Goal: Transaction & Acquisition: Purchase product/service

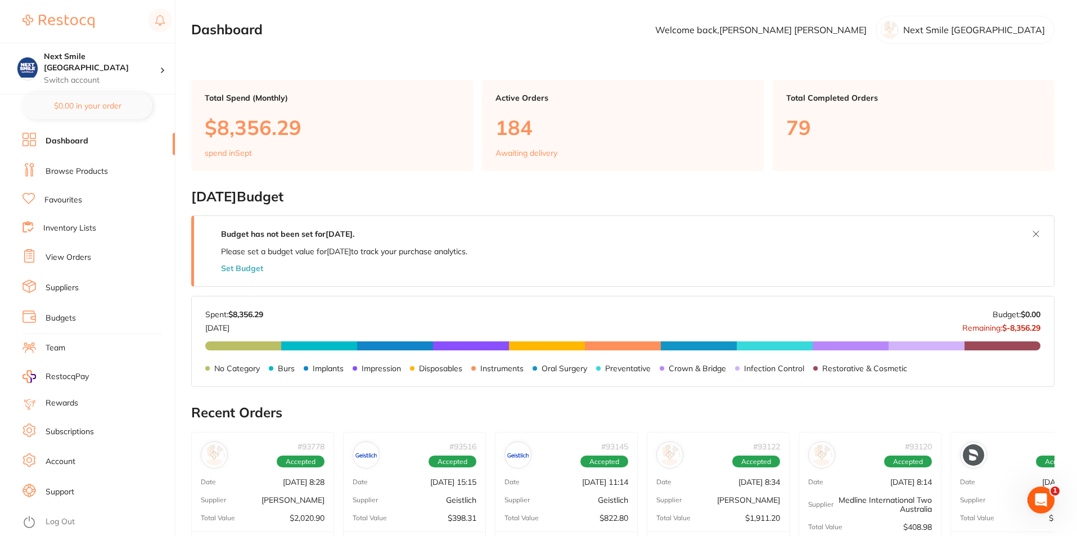
click at [76, 203] on link "Favourites" at bounding box center [63, 200] width 38 height 11
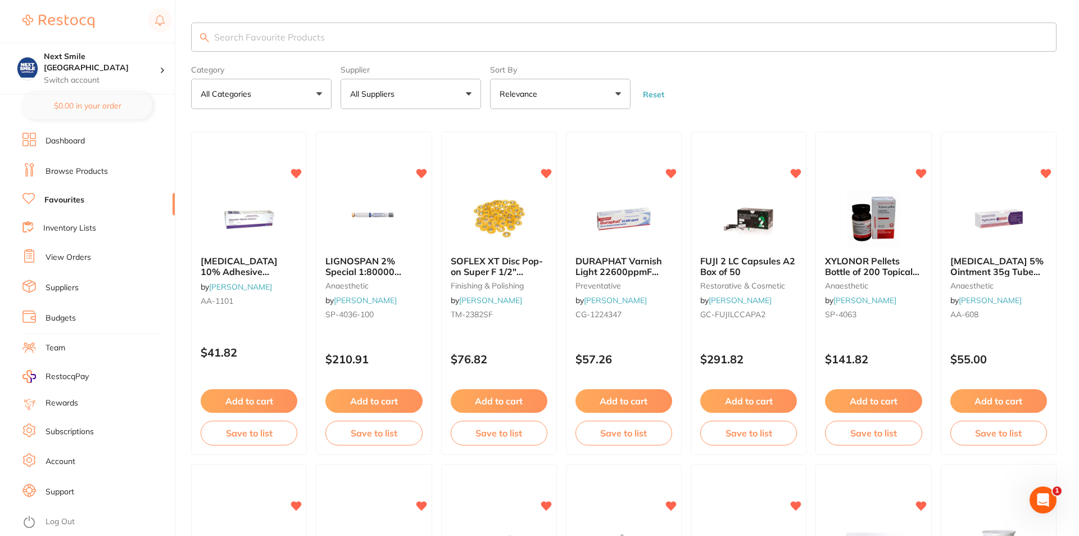
click at [377, 42] on input "search" at bounding box center [624, 36] width 866 height 29
type input "savacol"
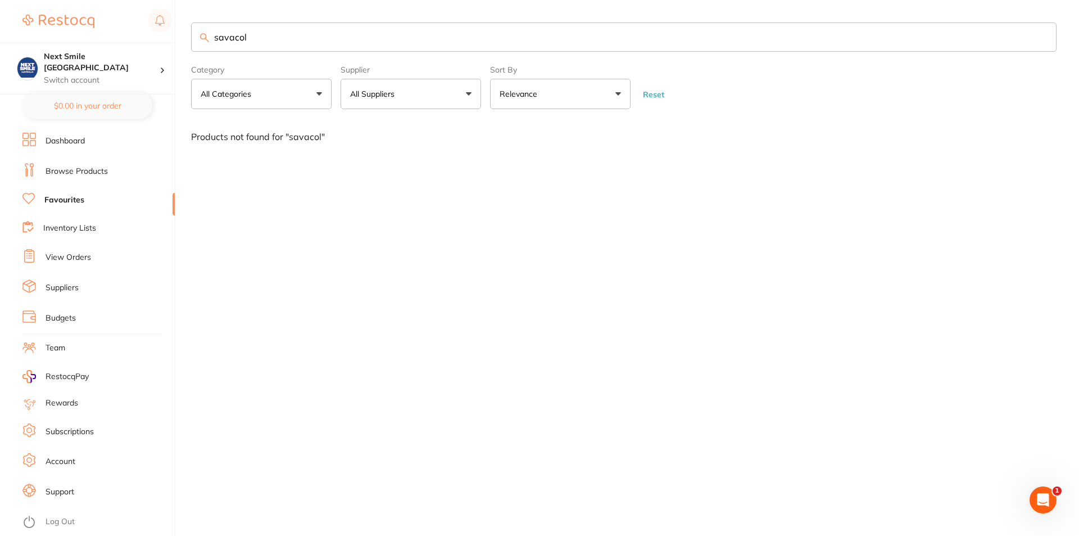
click at [426, 95] on button "All Suppliers" at bounding box center [411, 94] width 141 height 30
drag, startPoint x: 302, startPoint y: 40, endPoint x: 23, endPoint y: -7, distance: 283.3
click at [23, 0] on html "$0.00 Next Smile Melbourne Switch account Next Smile [GEOGRAPHIC_DATA] $0.00 in…" at bounding box center [539, 268] width 1079 height 536
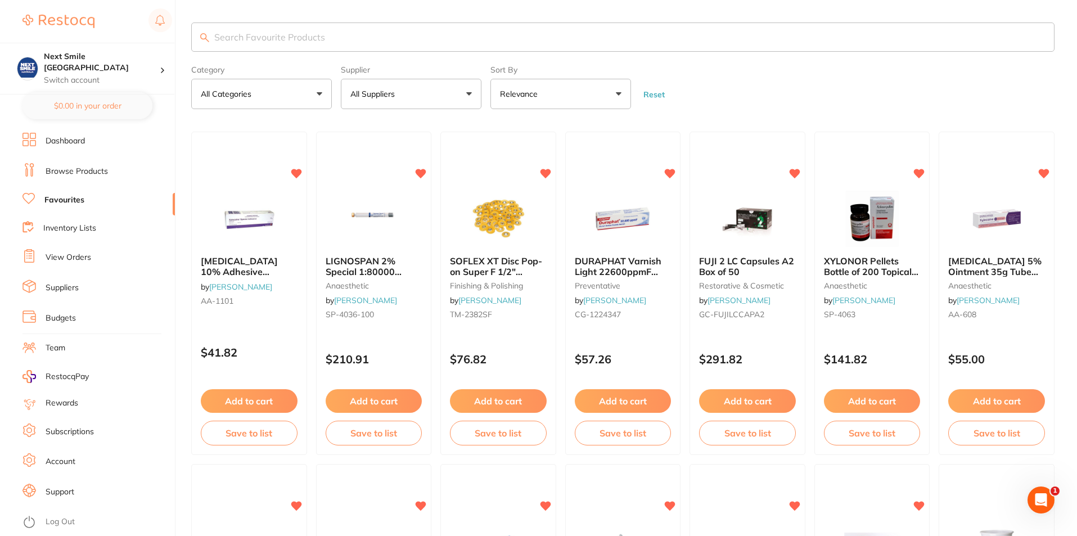
click at [392, 80] on button "All Suppliers" at bounding box center [411, 94] width 141 height 30
type input "her"
click at [406, 196] on p "[PERSON_NAME]" at bounding box center [417, 191] width 73 height 10
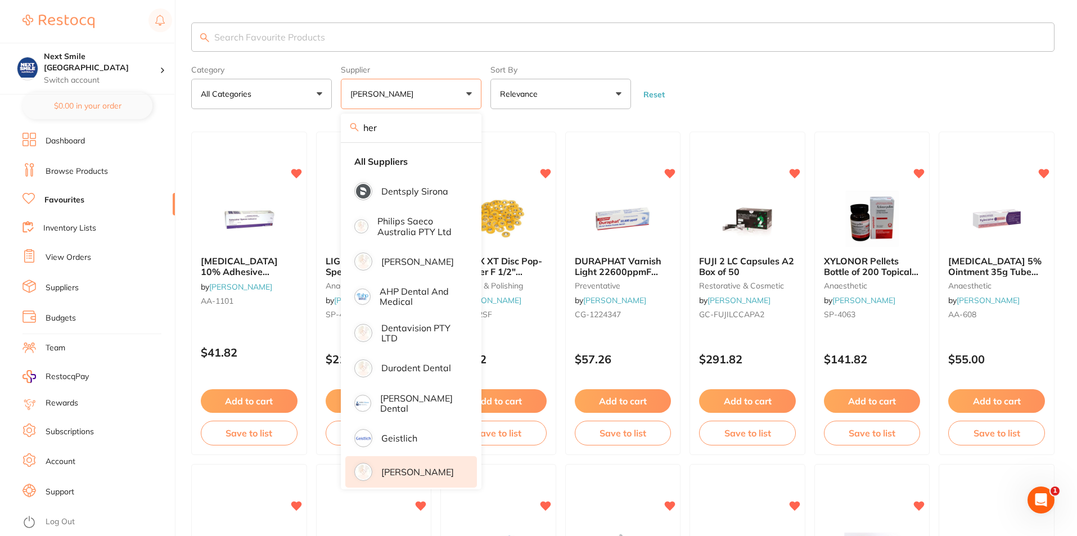
click at [402, 471] on p "[PERSON_NAME]" at bounding box center [417, 472] width 73 height 10
click at [318, 34] on input "search" at bounding box center [622, 36] width 863 height 29
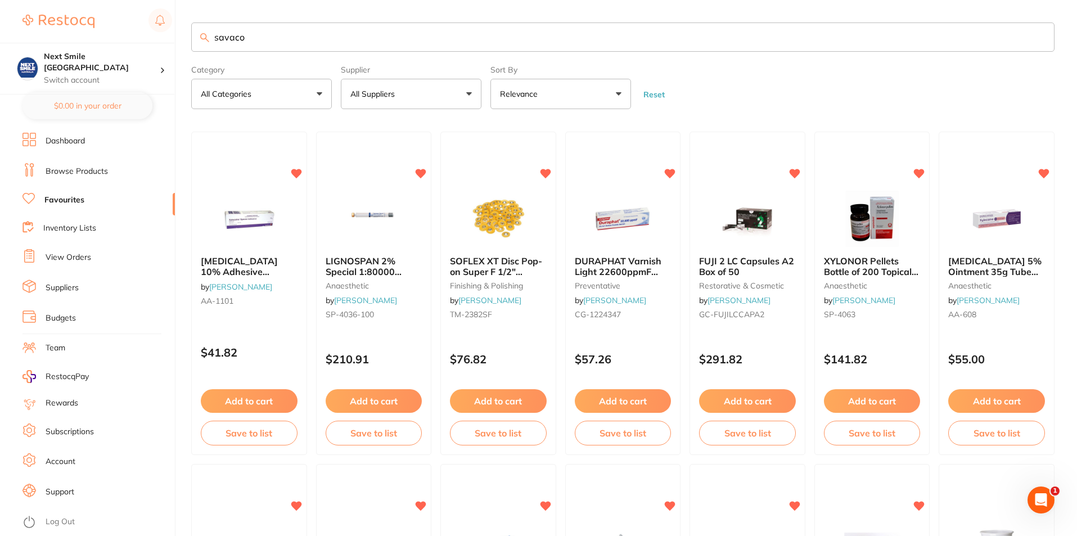
type input "savacol"
drag, startPoint x: 366, startPoint y: 39, endPoint x: 0, endPoint y: -20, distance: 370.7
click at [0, 0] on html "$0.00 Next Smile Melbourne Switch account Next Smile [GEOGRAPHIC_DATA] $0.00 in…" at bounding box center [538, 268] width 1077 height 536
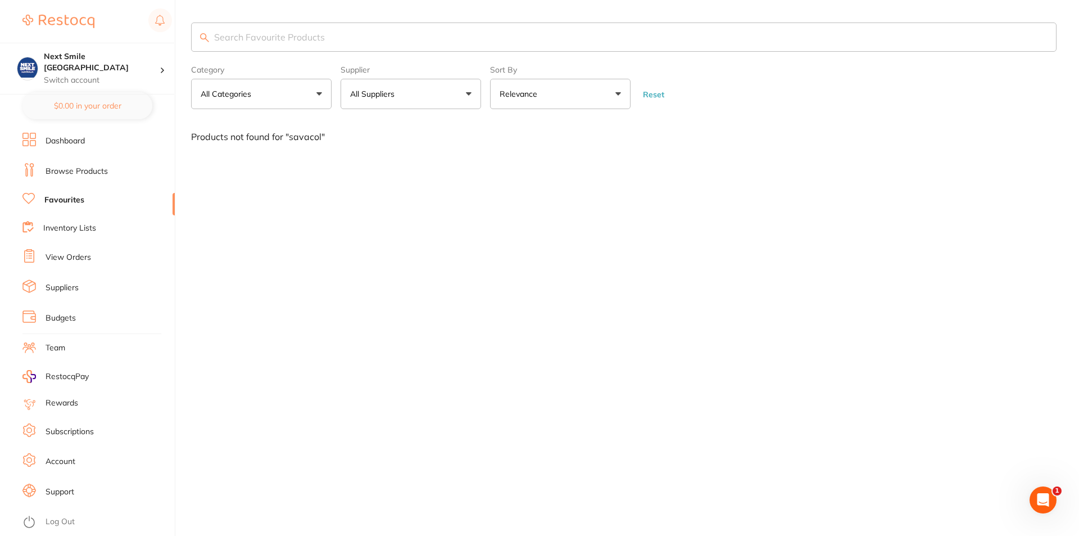
click at [72, 143] on link "Dashboard" at bounding box center [65, 140] width 39 height 11
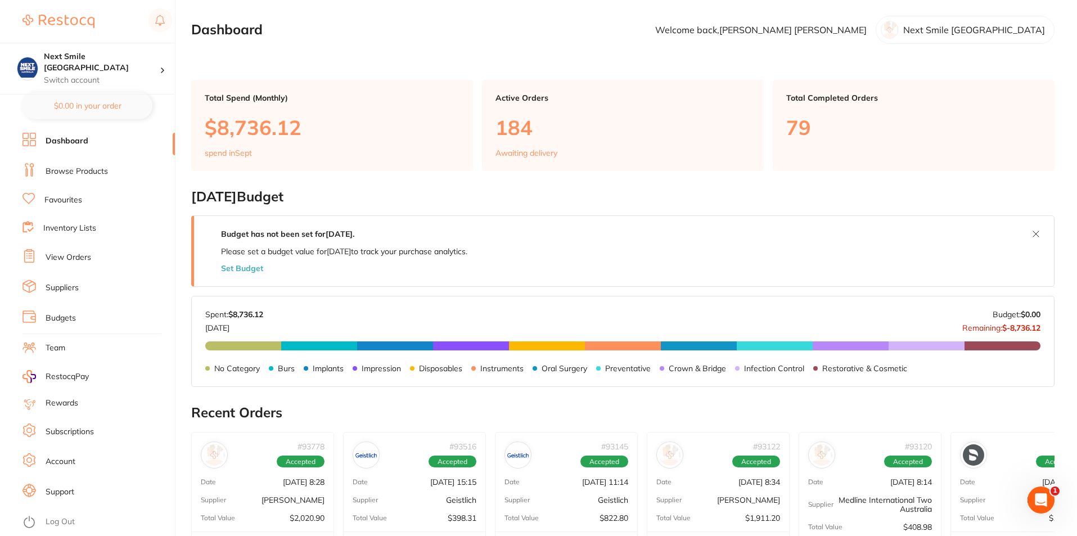
click at [103, 173] on link "Browse Products" at bounding box center [77, 171] width 62 height 11
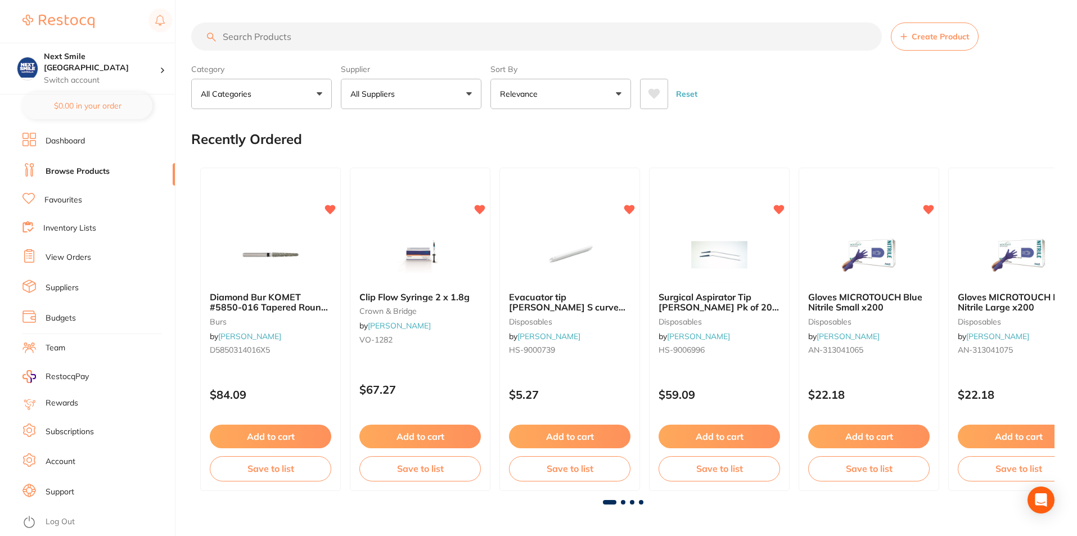
click at [406, 99] on button "All Suppliers" at bounding box center [411, 94] width 141 height 30
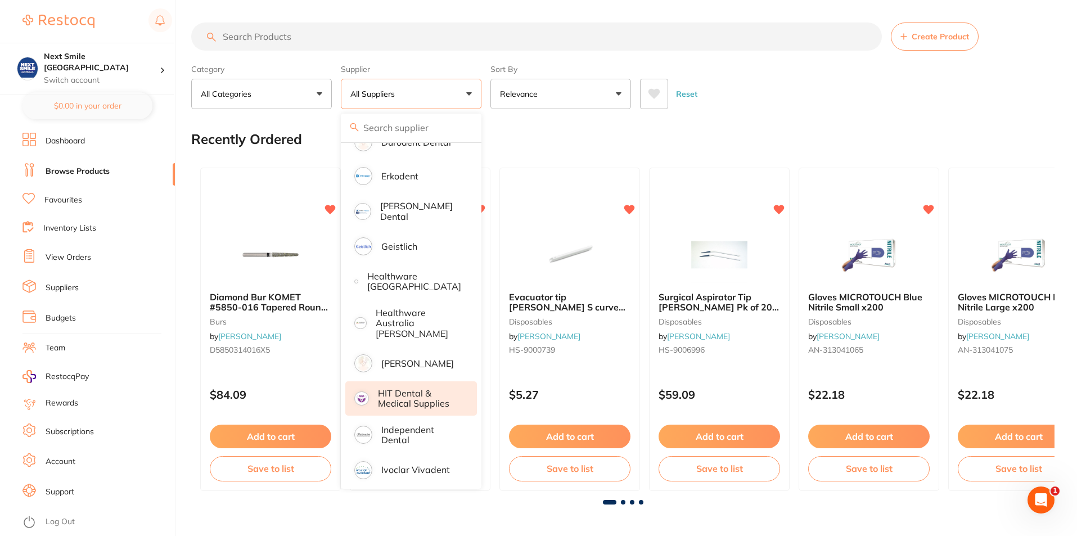
scroll to position [506, 0]
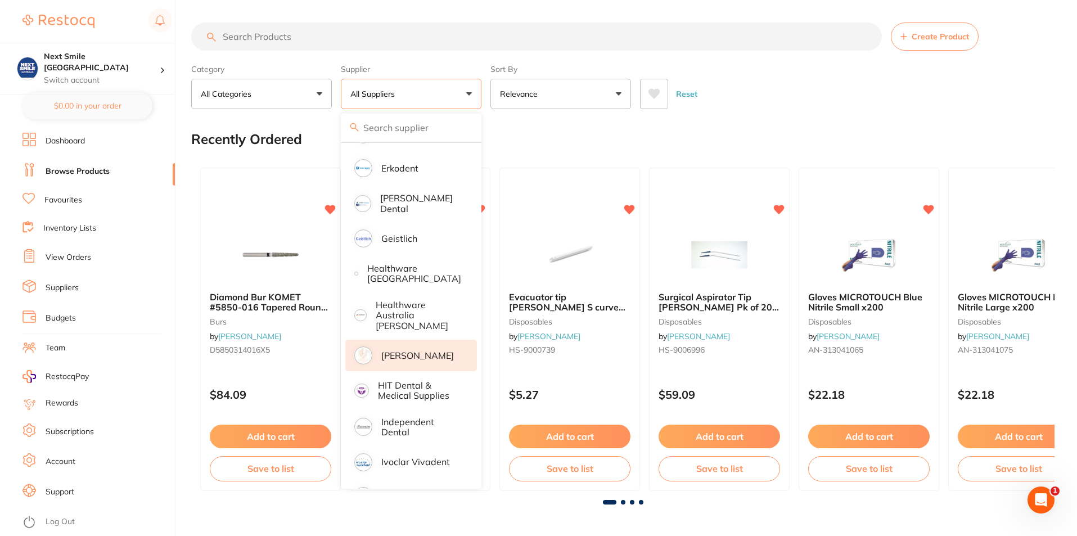
click at [406, 350] on p "[PERSON_NAME]" at bounding box center [417, 355] width 73 height 10
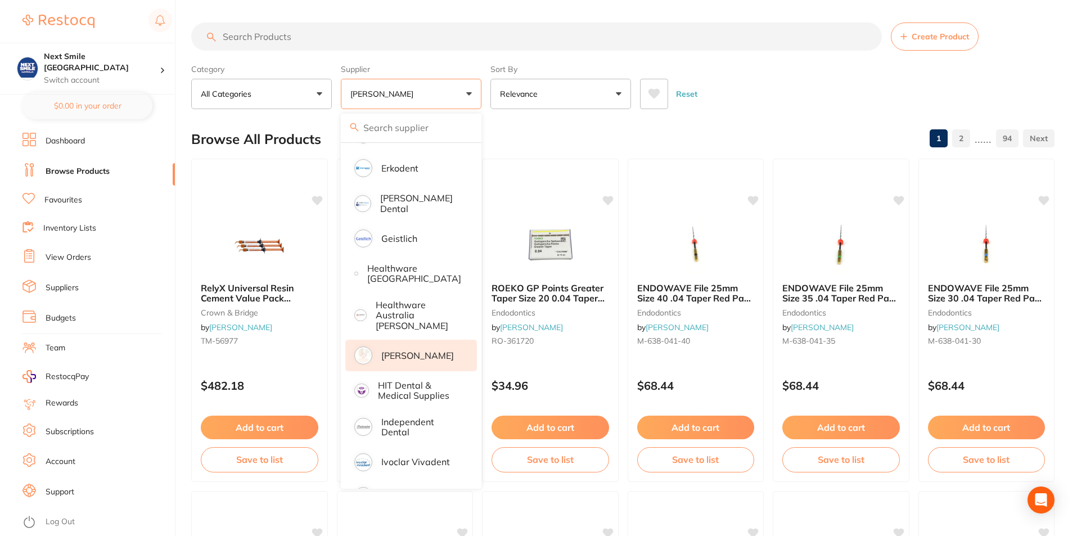
click at [338, 36] on input "search" at bounding box center [536, 36] width 690 height 28
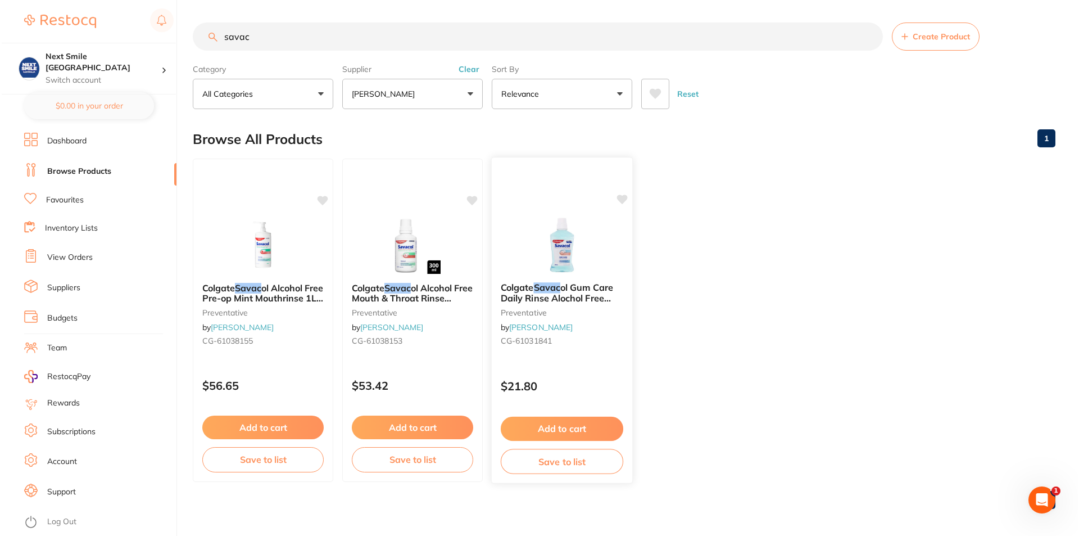
scroll to position [0, 0]
type input "savac"
click at [274, 275] on div "Colgate Savac ol Alcohol Free Pre-op Mint Mouthrinse 1L 3PK preventative by [PE…" at bounding box center [261, 316] width 141 height 86
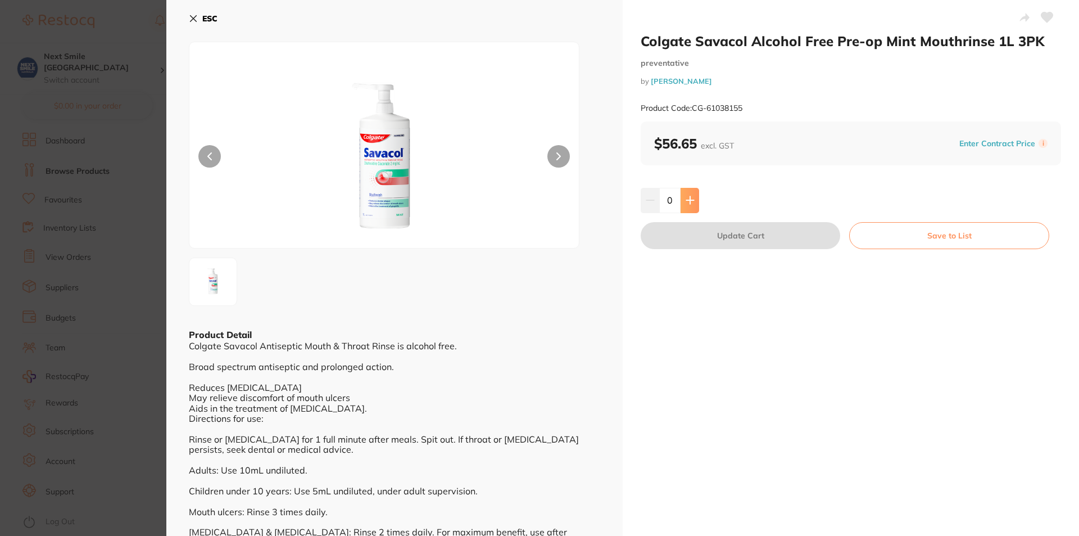
click at [690, 204] on icon at bounding box center [690, 200] width 9 height 9
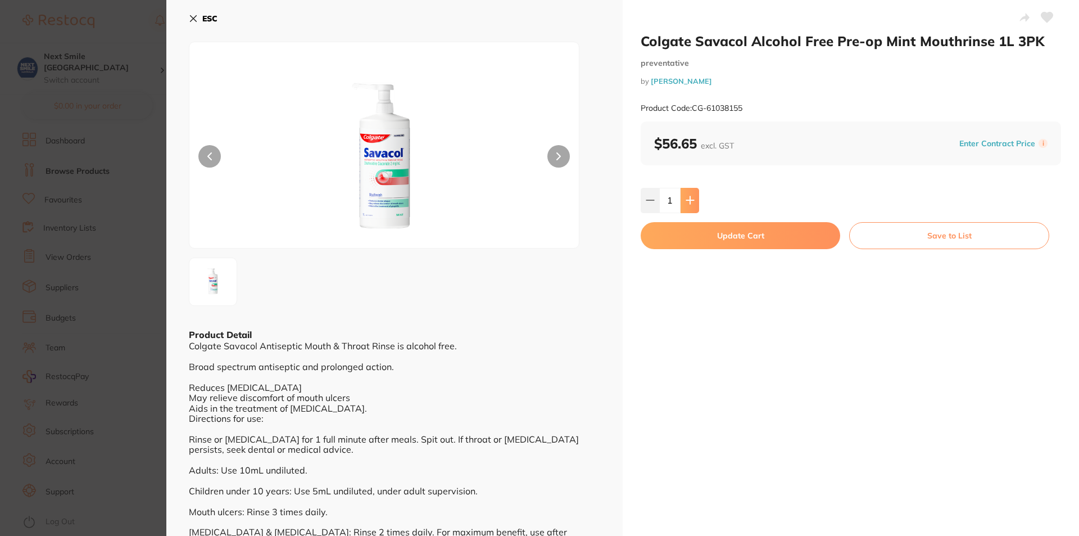
click at [690, 204] on icon at bounding box center [690, 200] width 9 height 9
type input "5"
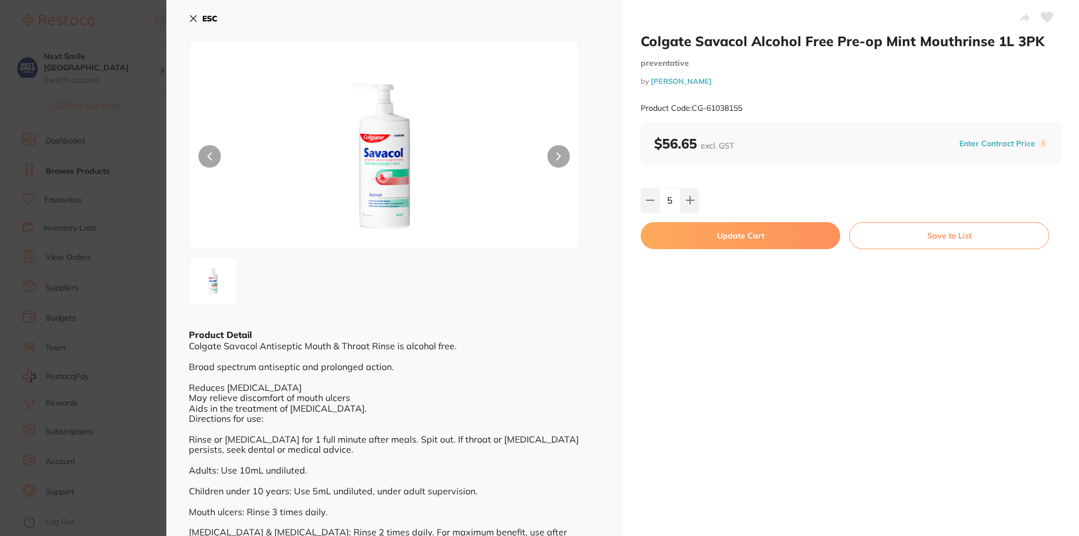
click at [748, 245] on button "Update Cart" at bounding box center [741, 235] width 200 height 27
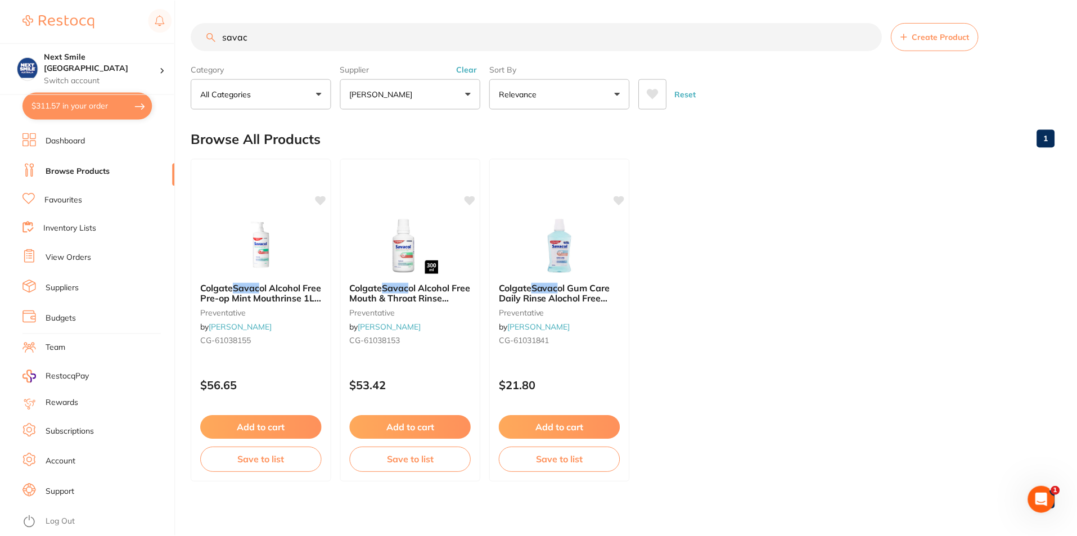
scroll to position [4, 0]
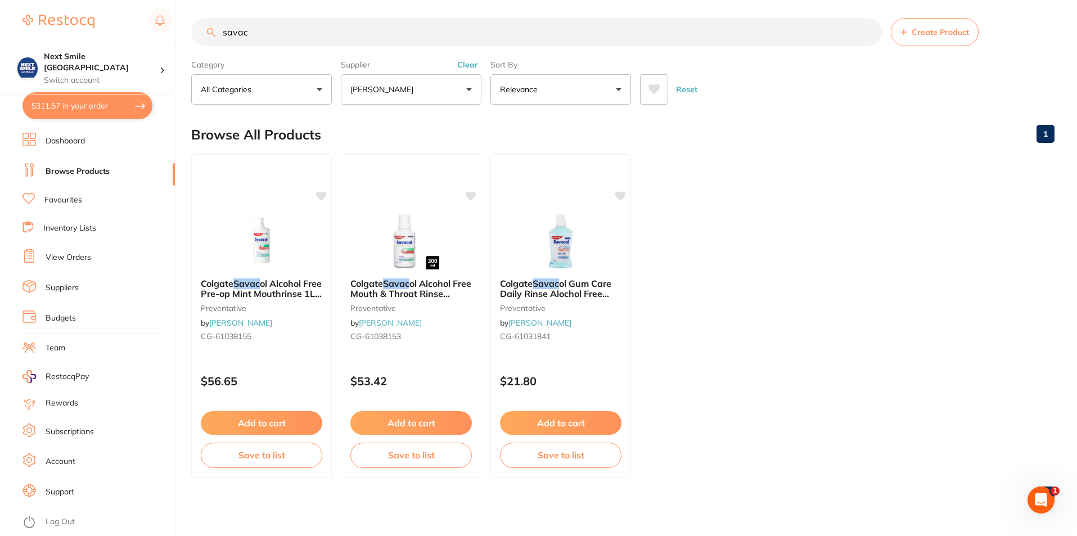
click at [123, 101] on button "$311.57 in your order" at bounding box center [87, 105] width 130 height 27
checkbox input "true"
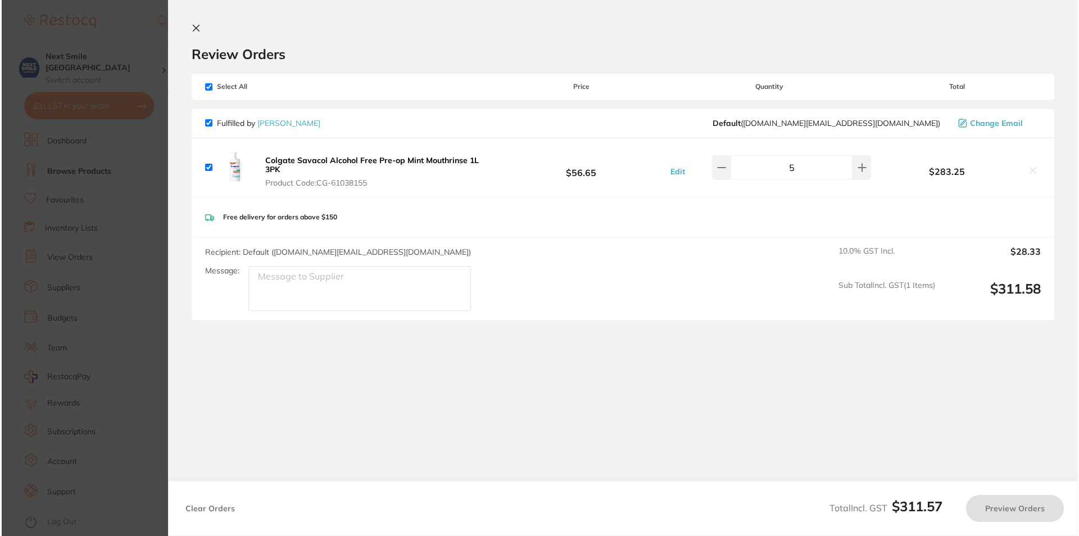
scroll to position [0, 0]
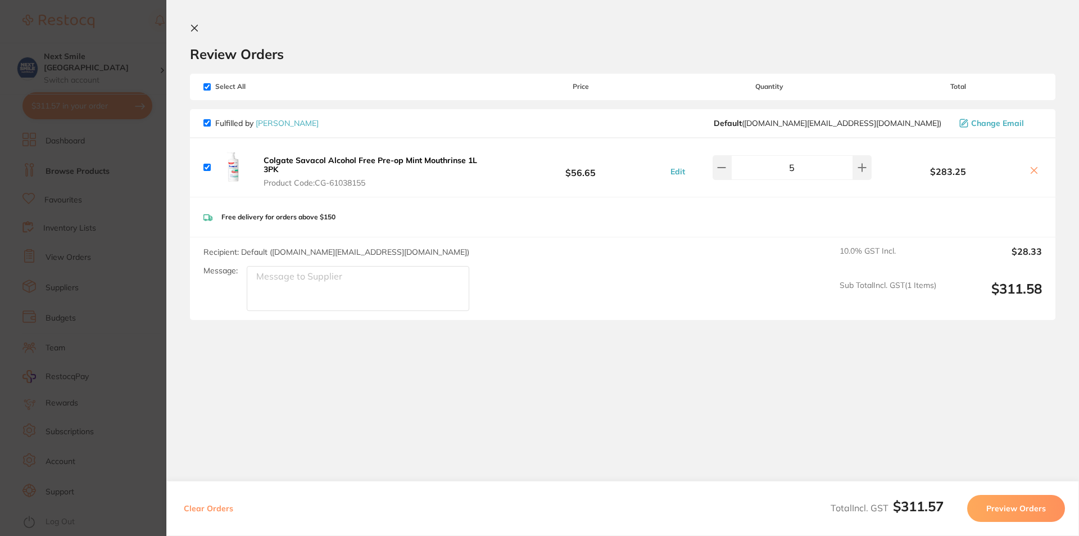
click at [192, 29] on icon at bounding box center [194, 28] width 9 height 9
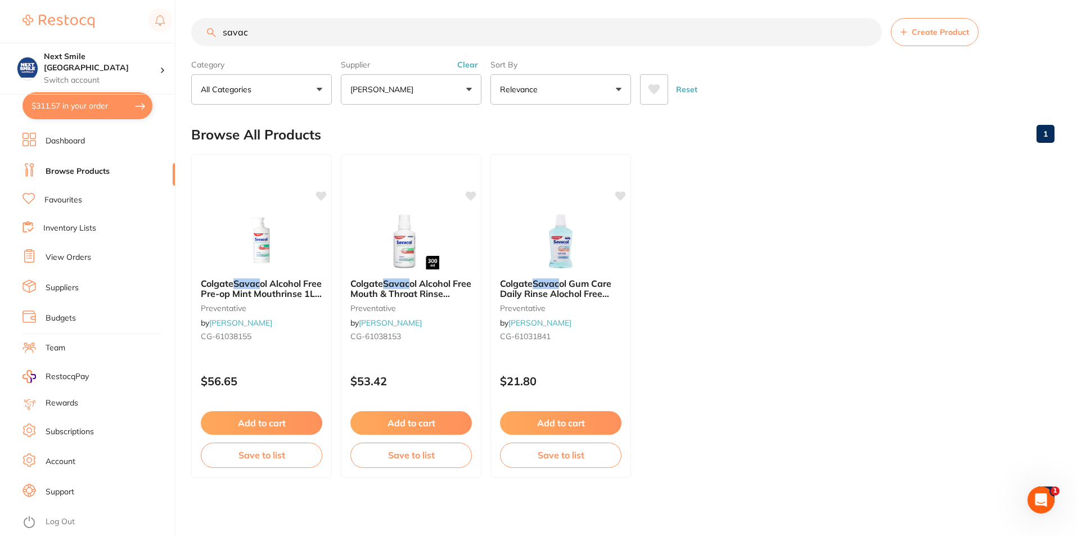
click at [105, 106] on button "$311.57 in your order" at bounding box center [87, 105] width 130 height 27
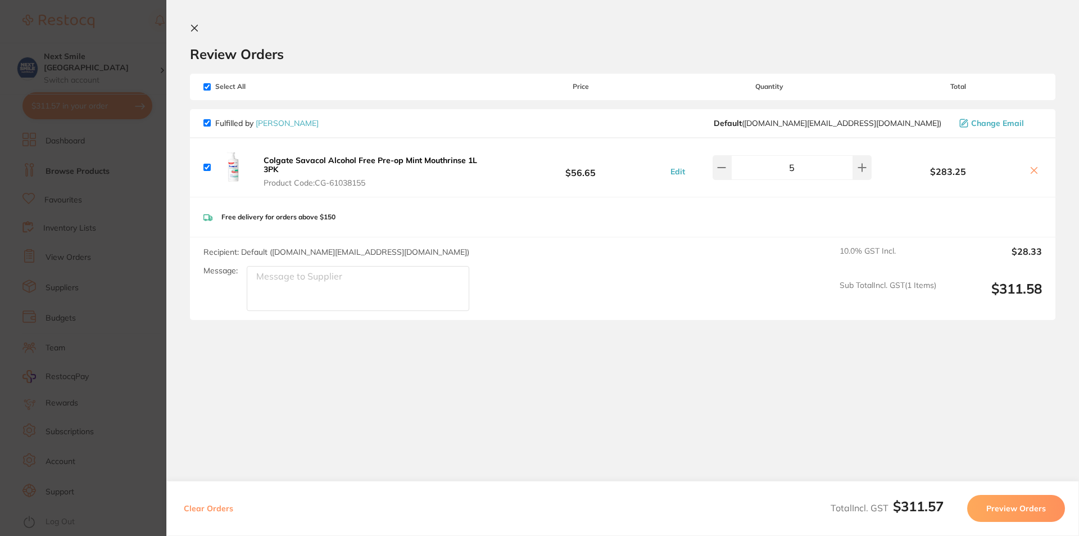
click at [1025, 512] on button "Preview Orders" at bounding box center [1017, 508] width 98 height 27
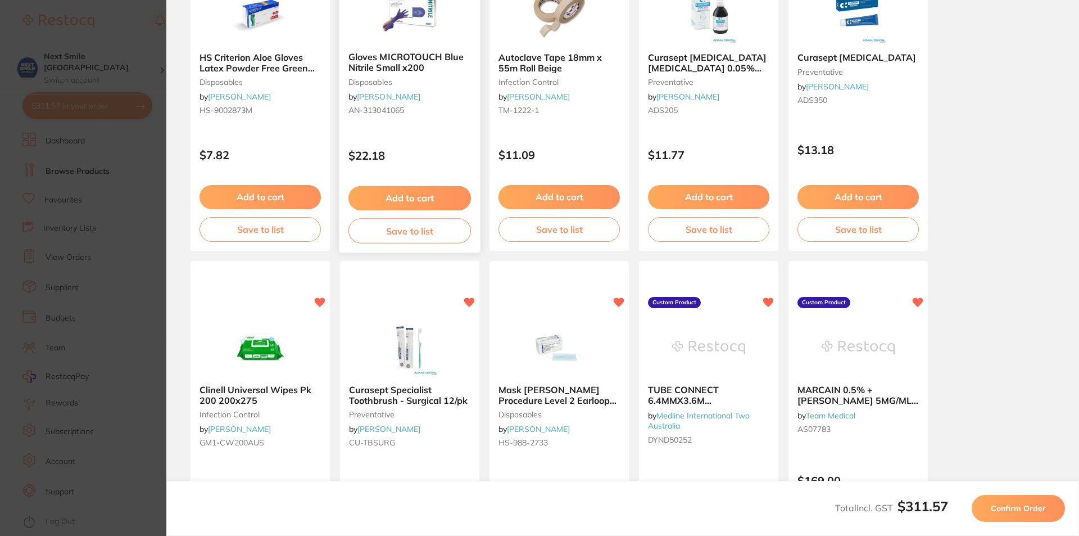
scroll to position [169, 0]
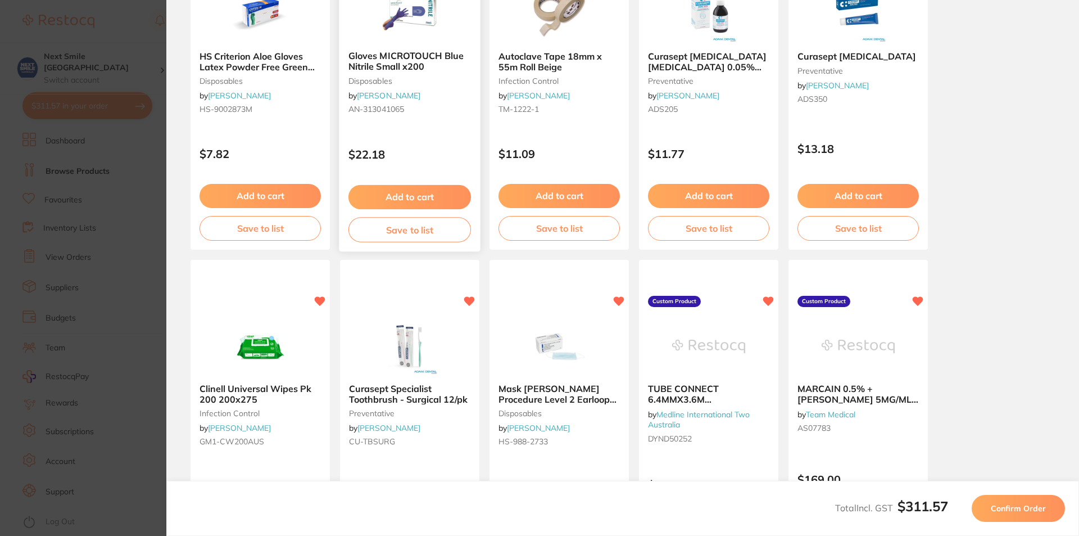
click at [432, 184] on div "Add to cart Save to list" at bounding box center [410, 213] width 141 height 75
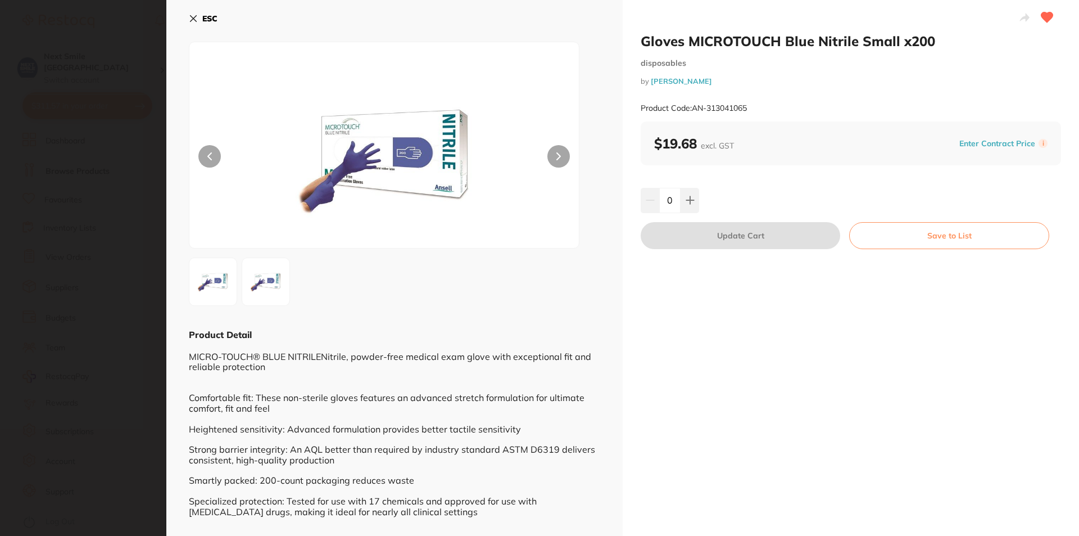
click at [698, 201] on div "0" at bounding box center [851, 200] width 421 height 25
click at [694, 201] on button at bounding box center [690, 200] width 19 height 25
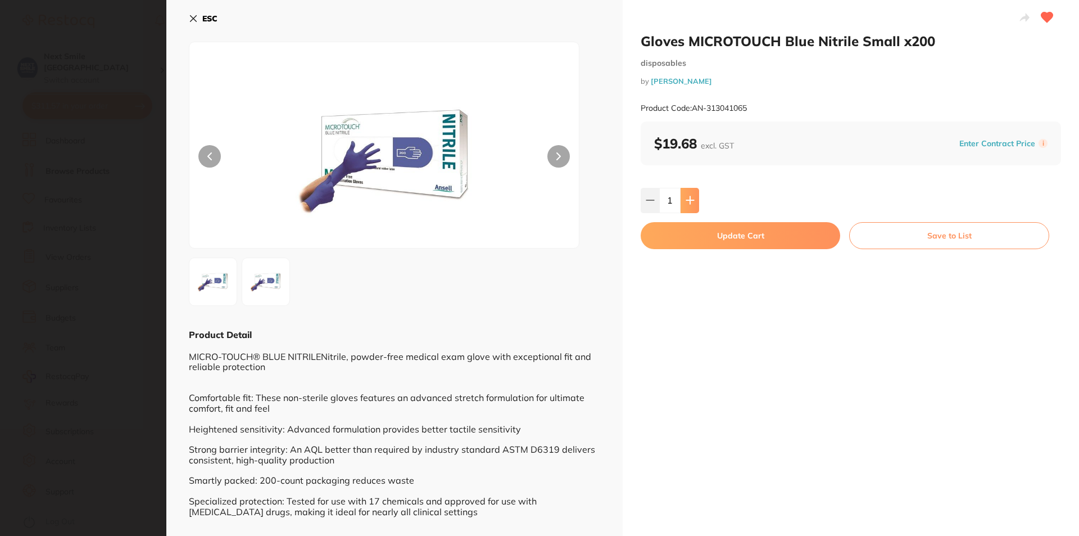
click at [694, 201] on button at bounding box center [690, 200] width 19 height 25
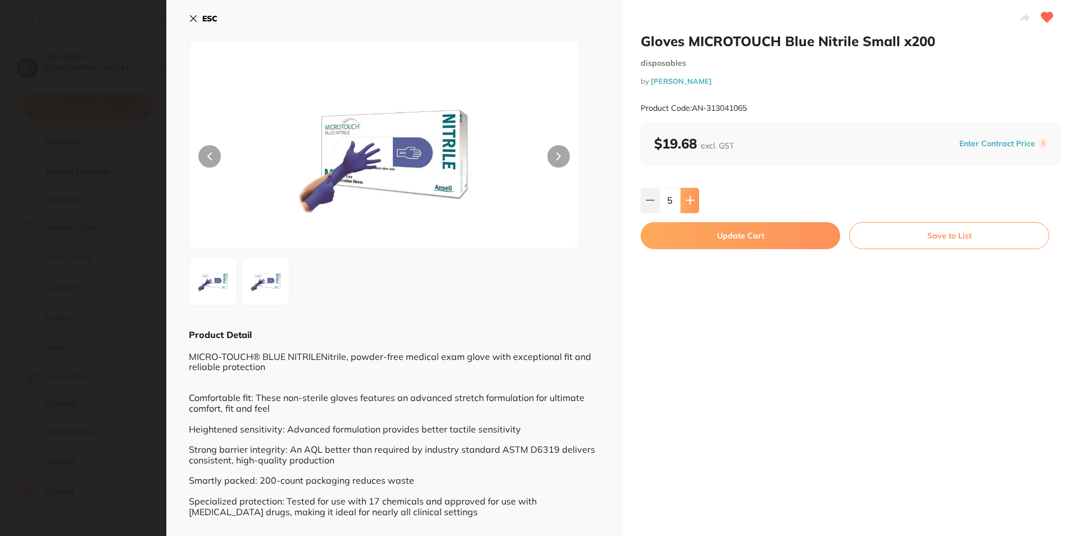
type input "6"
click at [711, 236] on button "Update Cart" at bounding box center [741, 235] width 200 height 27
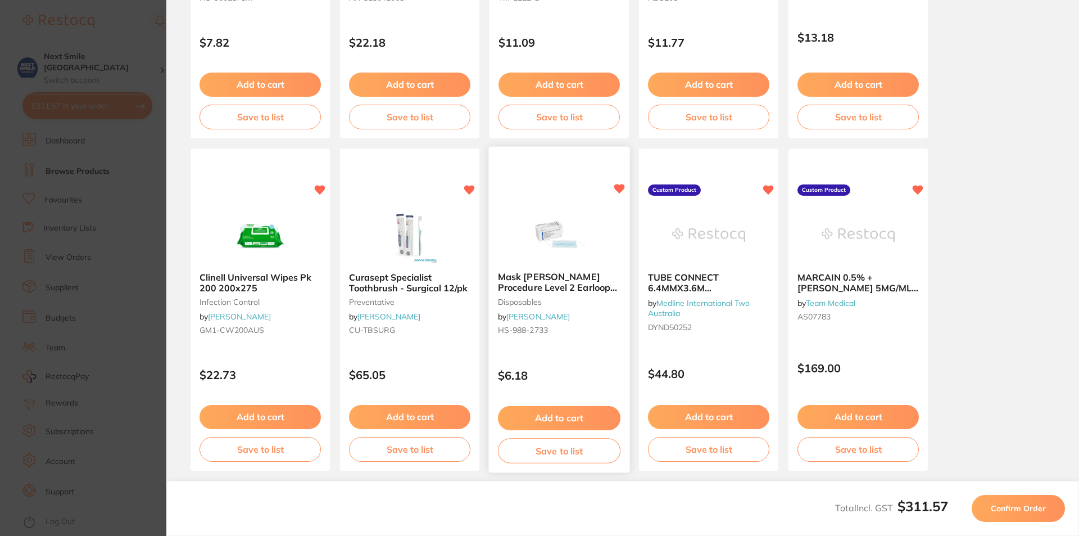
scroll to position [281, 0]
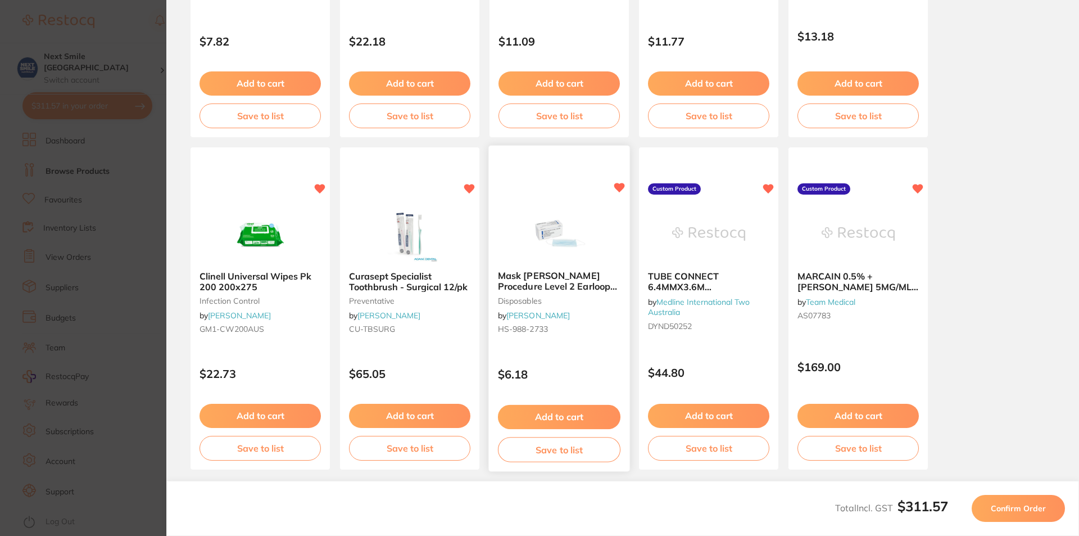
click at [570, 410] on button "Add to cart" at bounding box center [559, 417] width 123 height 24
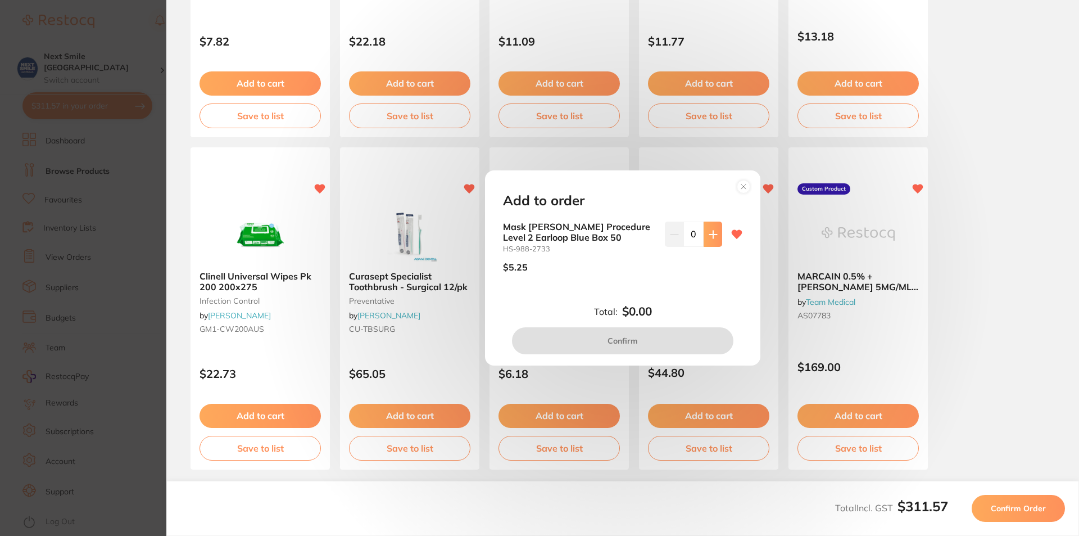
click at [715, 237] on icon at bounding box center [713, 234] width 9 height 9
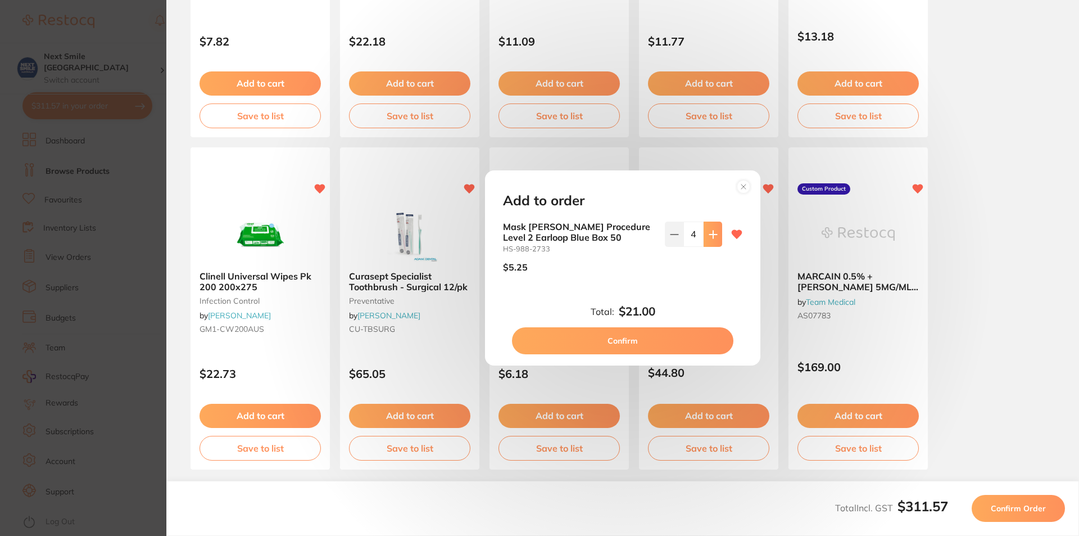
click at [715, 237] on icon at bounding box center [713, 234] width 9 height 9
type input "5"
click at [647, 342] on button "Confirm" at bounding box center [623, 340] width 222 height 27
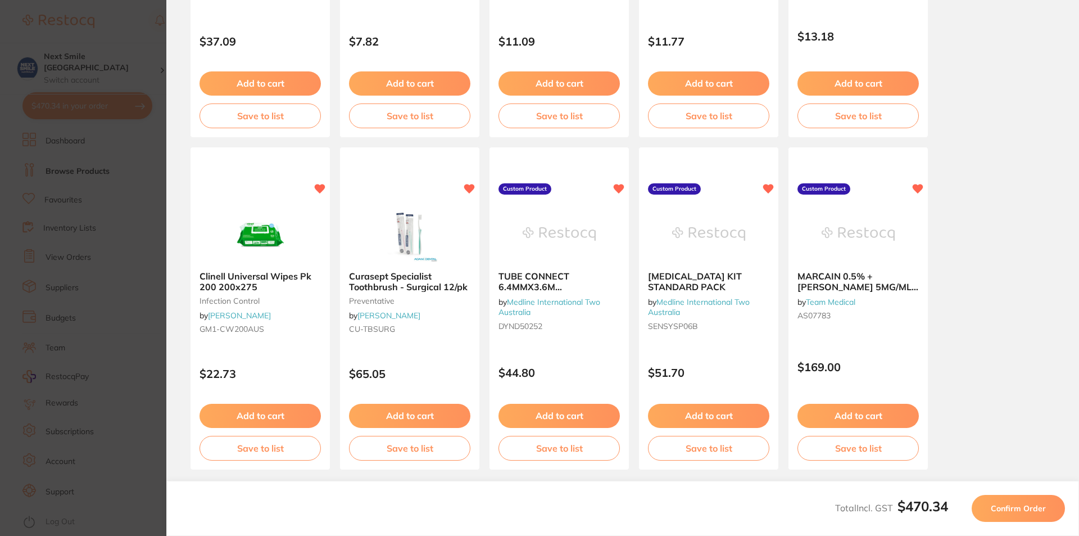
click at [1013, 510] on span "Confirm Order" at bounding box center [1018, 508] width 55 height 10
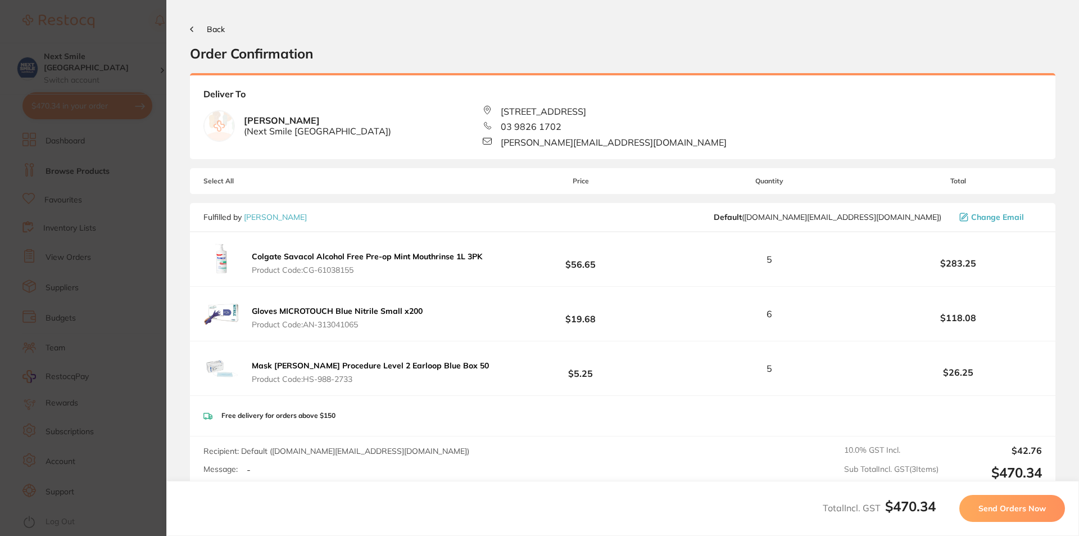
click at [1018, 503] on span "Send Orders Now" at bounding box center [1012, 508] width 67 height 10
